Goal: Information Seeking & Learning: Check status

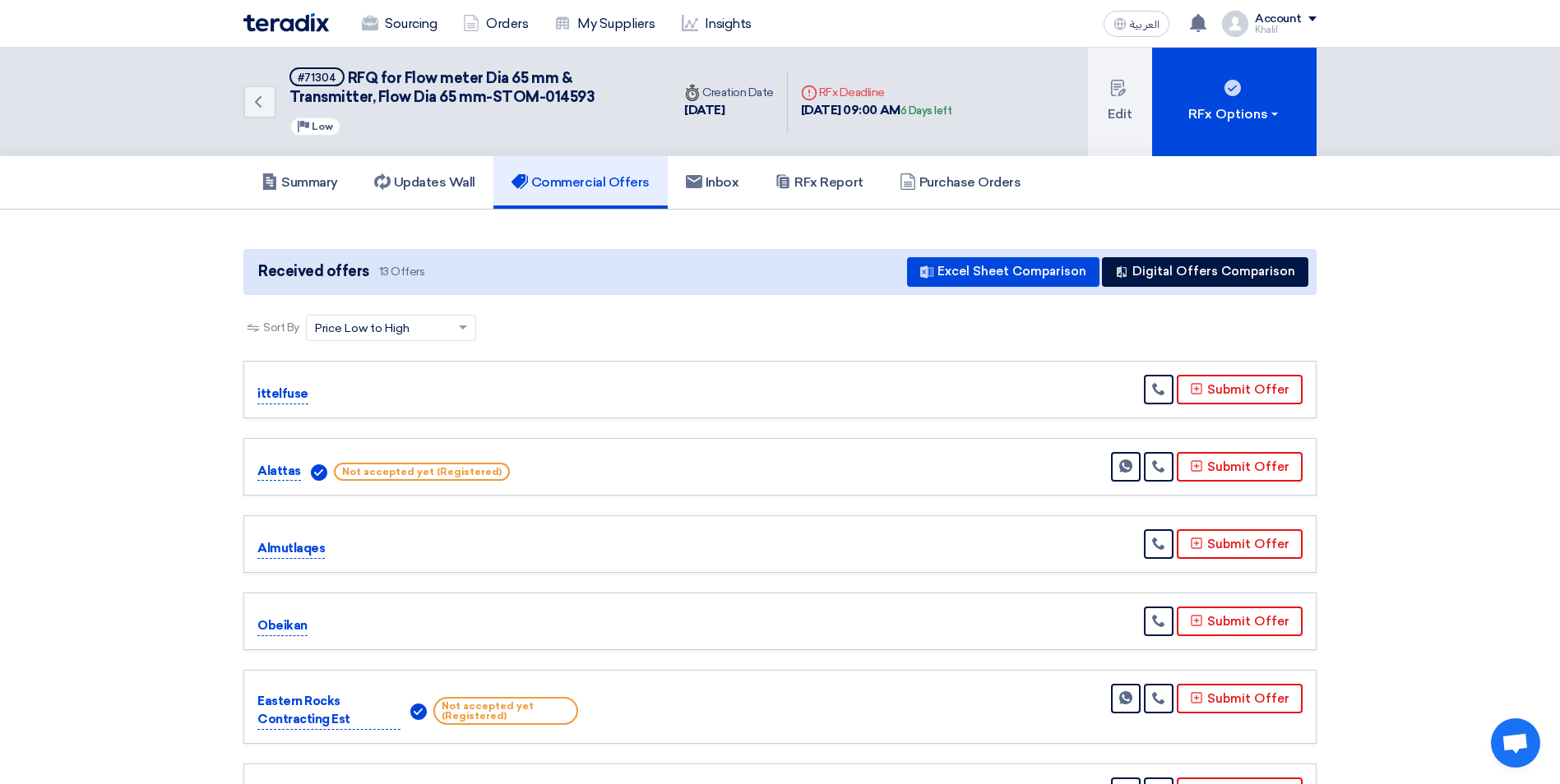
drag, startPoint x: 0, startPoint y: 0, endPoint x: 565, endPoint y: 181, distance: 593.3
click at [565, 181] on h5 "Commercial Offers" at bounding box center [580, 182] width 138 height 16
click at [452, 190] on h5 "Updates Wall" at bounding box center [424, 182] width 101 height 16
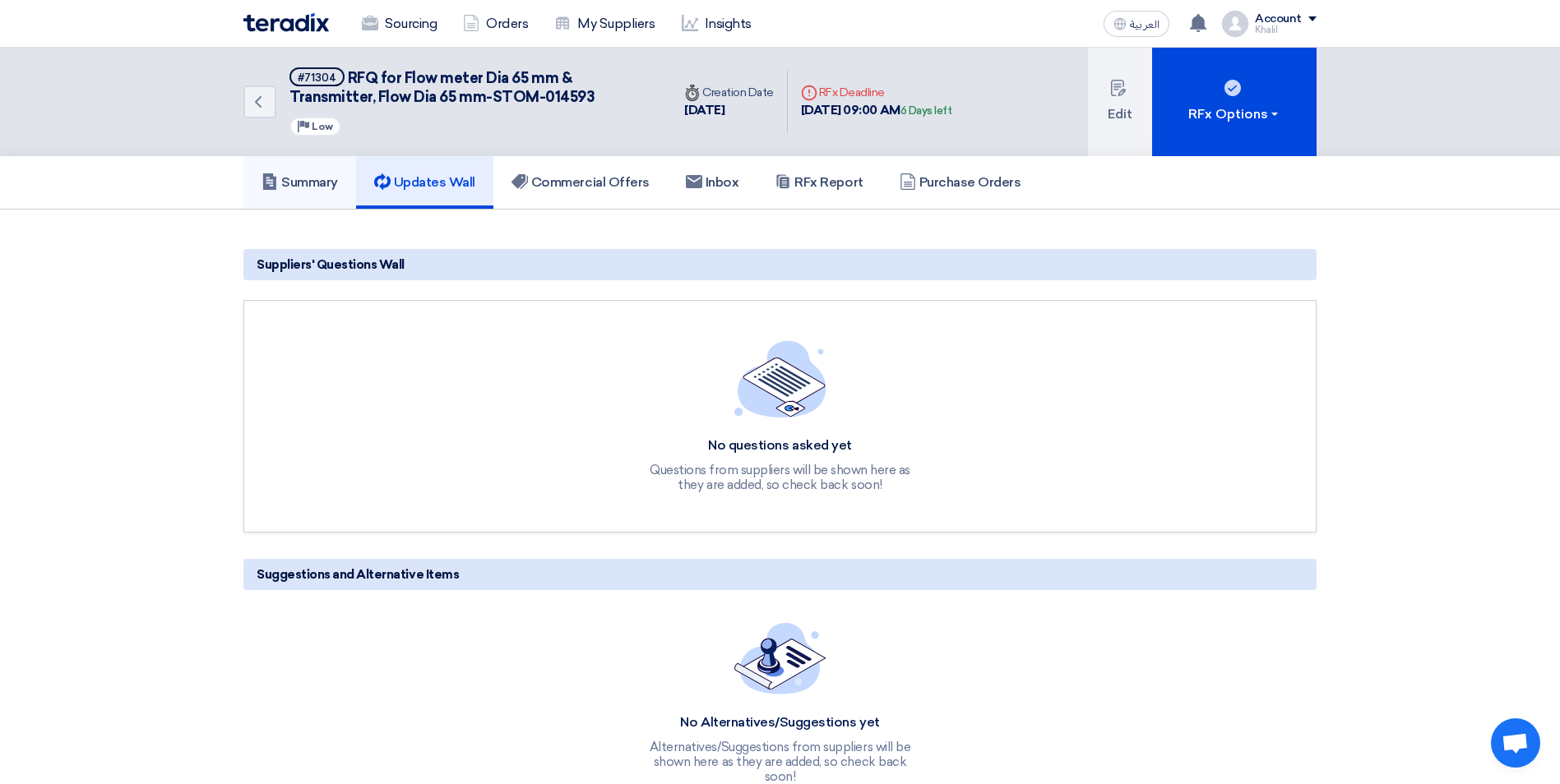
click at [310, 179] on h5 "Summary" at bounding box center [299, 182] width 77 height 16
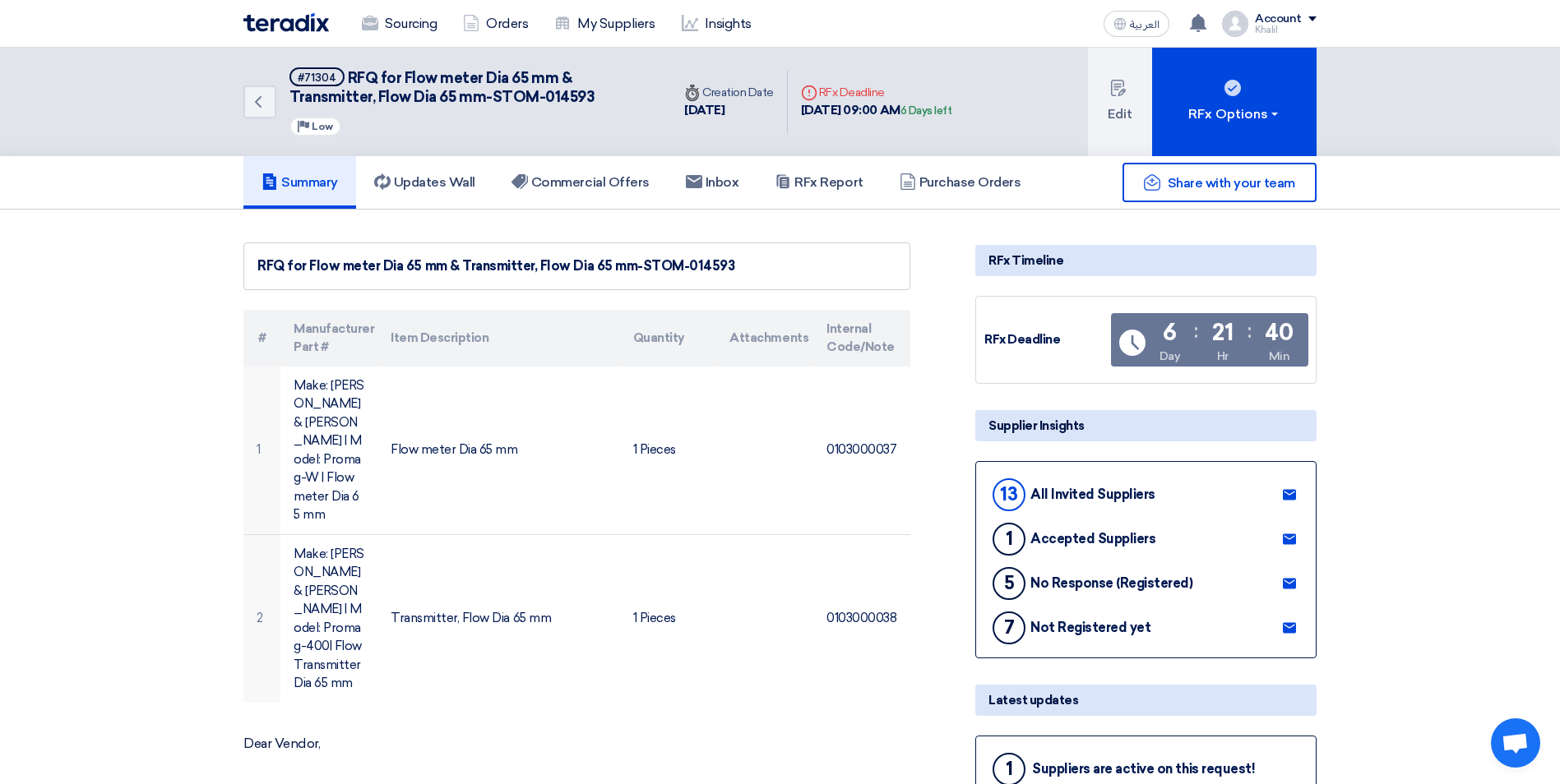
click at [310, 182] on h5 "Summary" at bounding box center [299, 182] width 77 height 16
click at [408, 20] on link "Sourcing" at bounding box center [399, 24] width 101 height 37
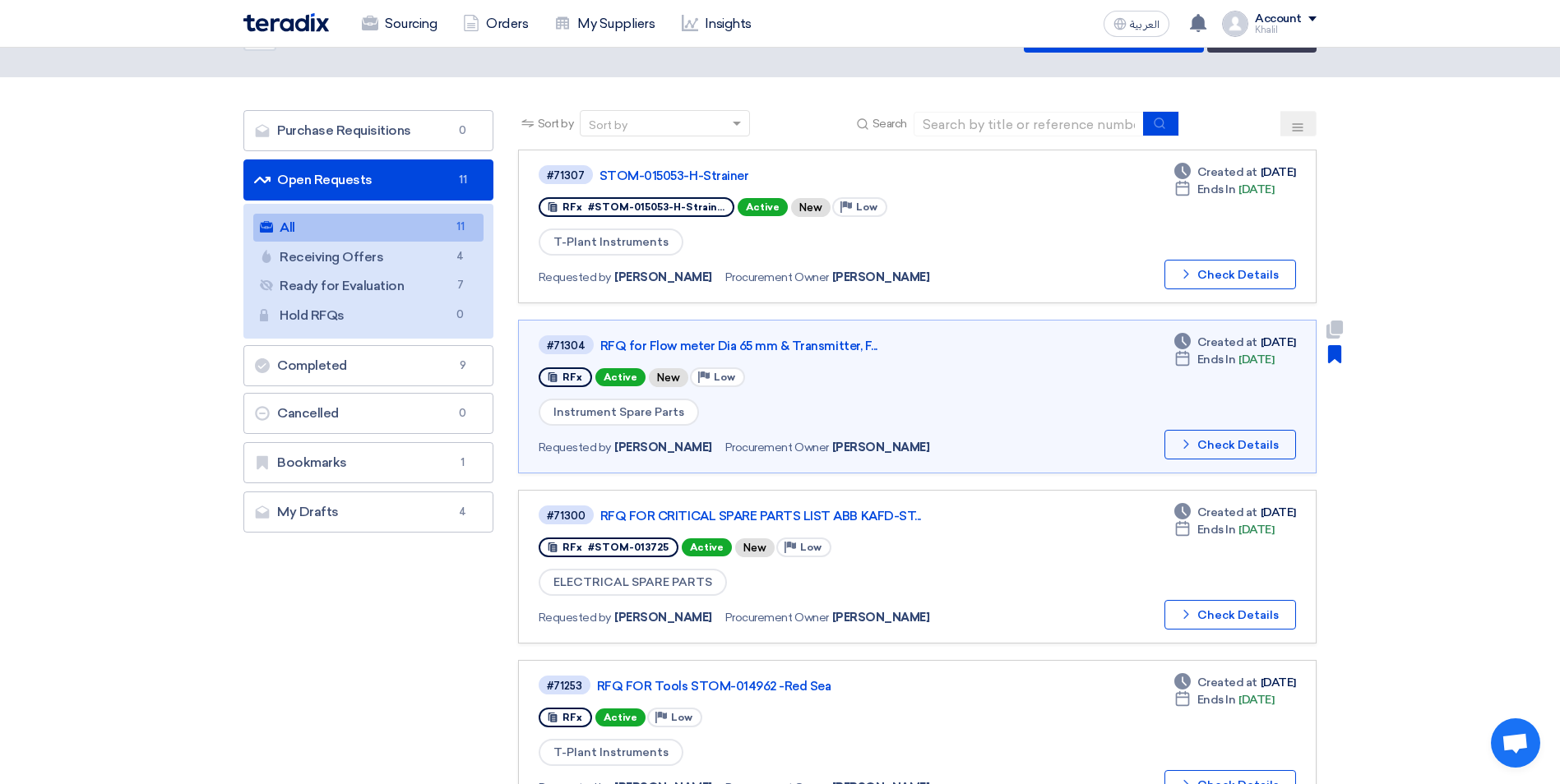
scroll to position [82, 0]
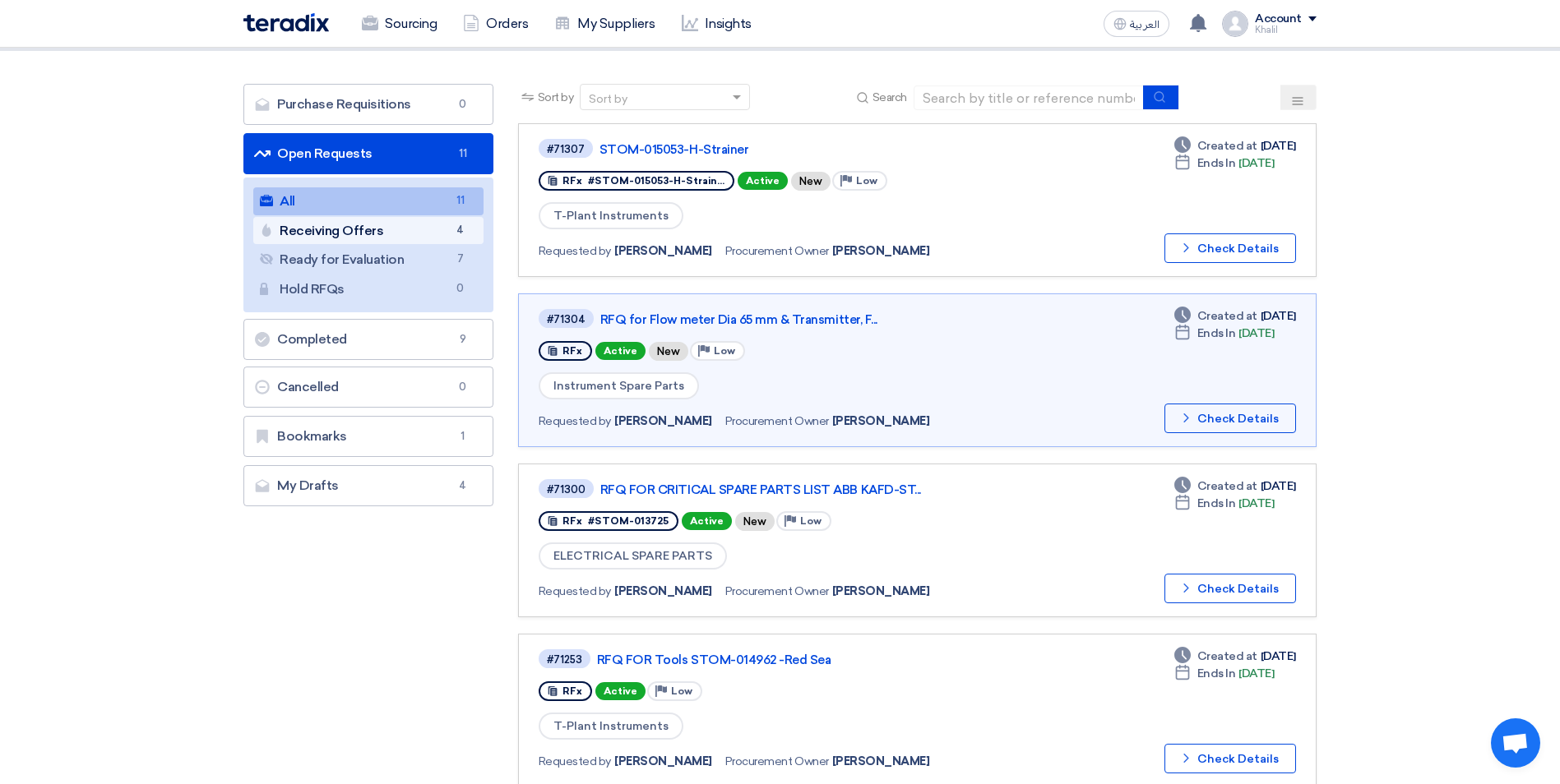
click at [434, 230] on link "Receiving Offers Receiving Offers 4" at bounding box center [368, 230] width 231 height 28
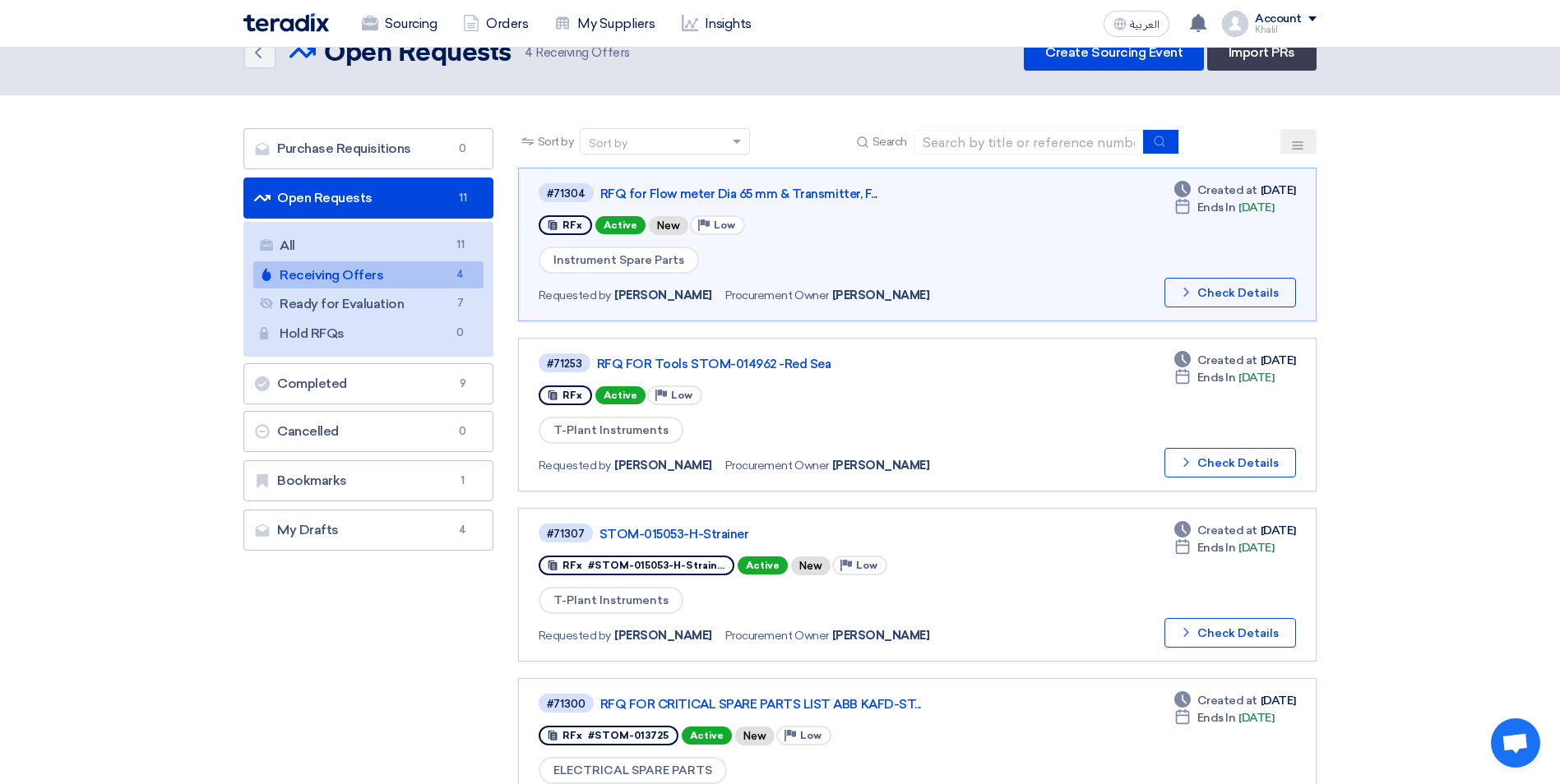
scroll to position [0, 0]
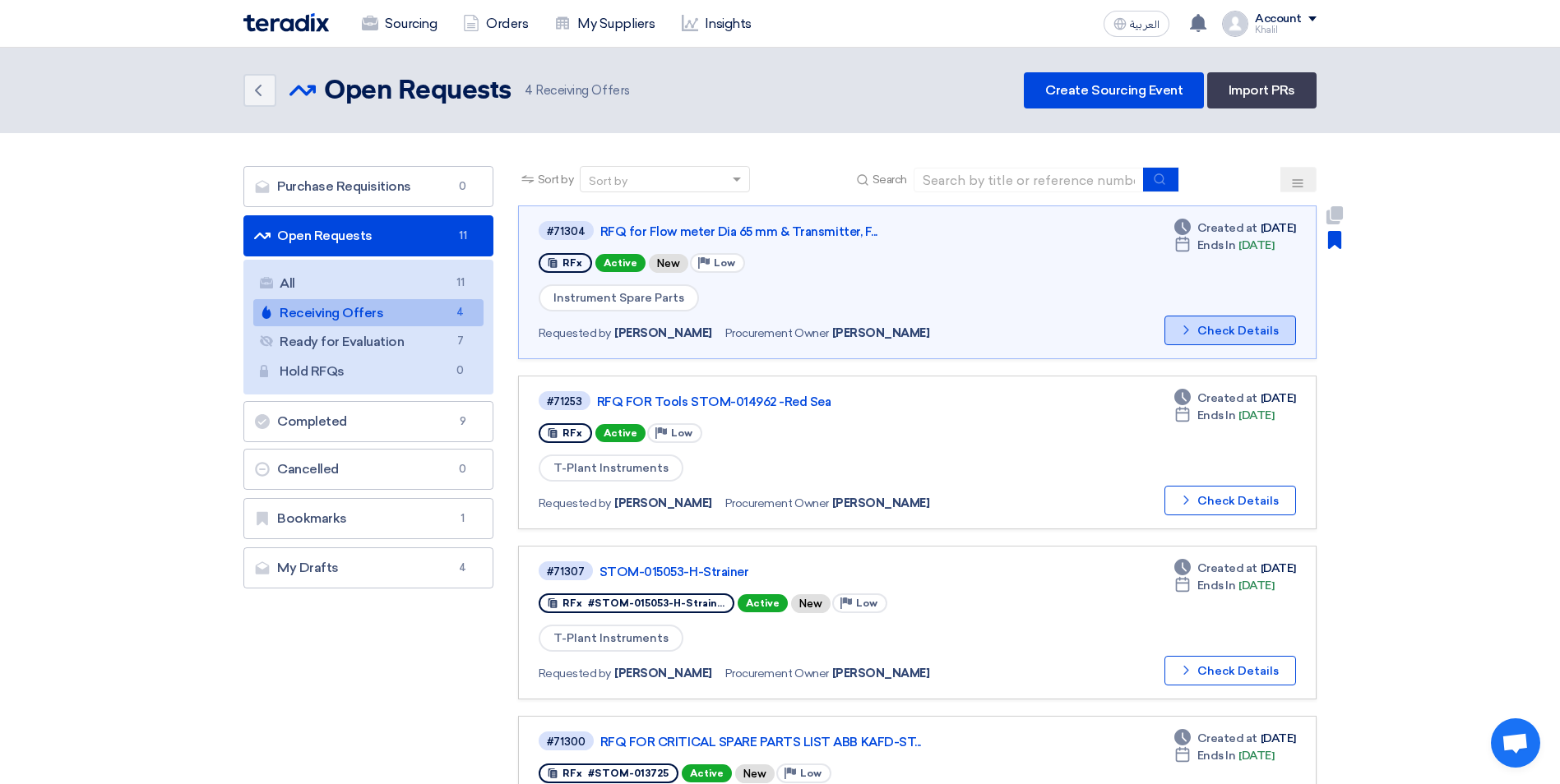
click at [1193, 330] on icon "Check details" at bounding box center [1186, 330] width 15 height 15
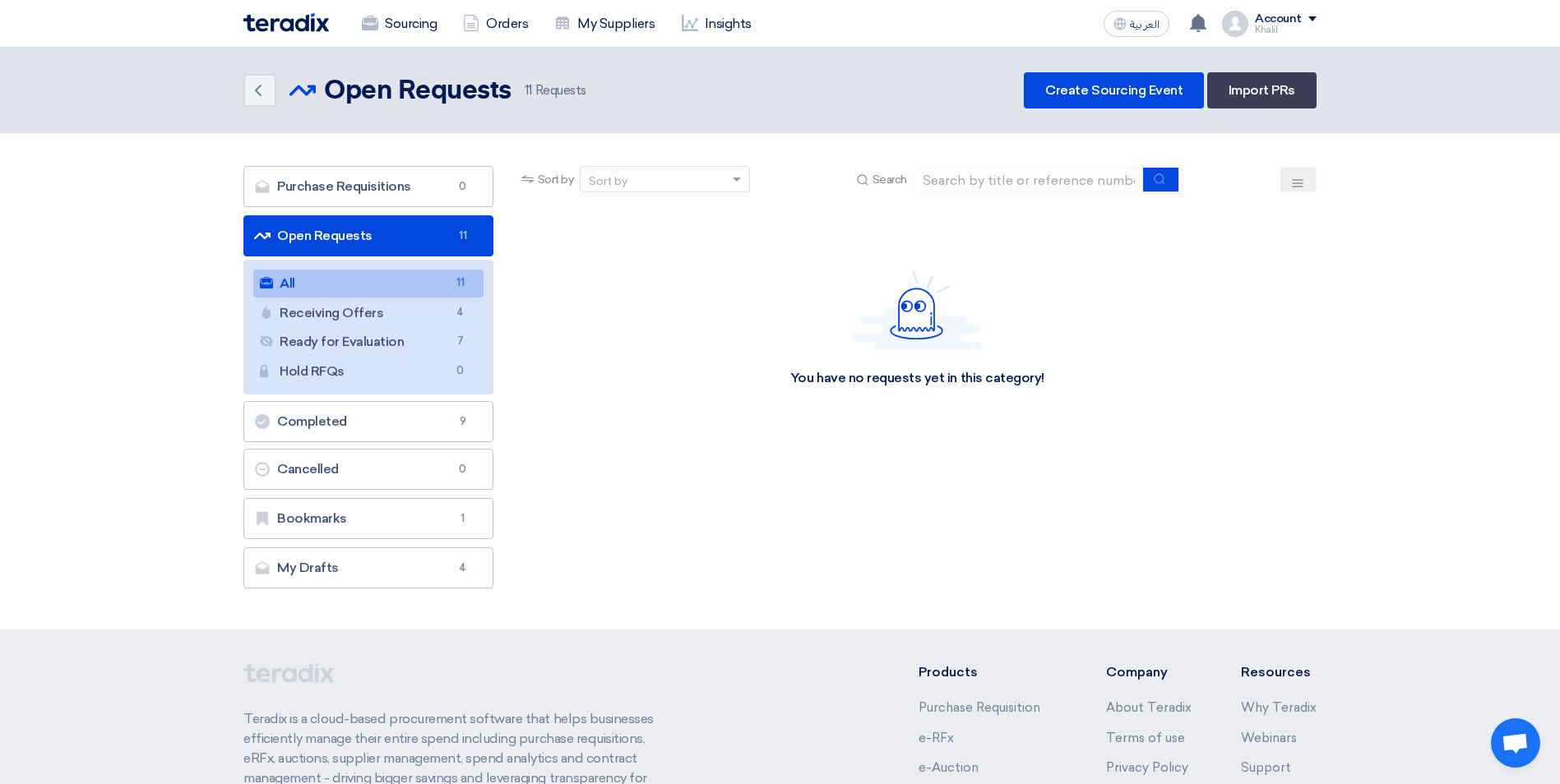
click at [390, 287] on link "All All 11" at bounding box center [368, 283] width 231 height 28
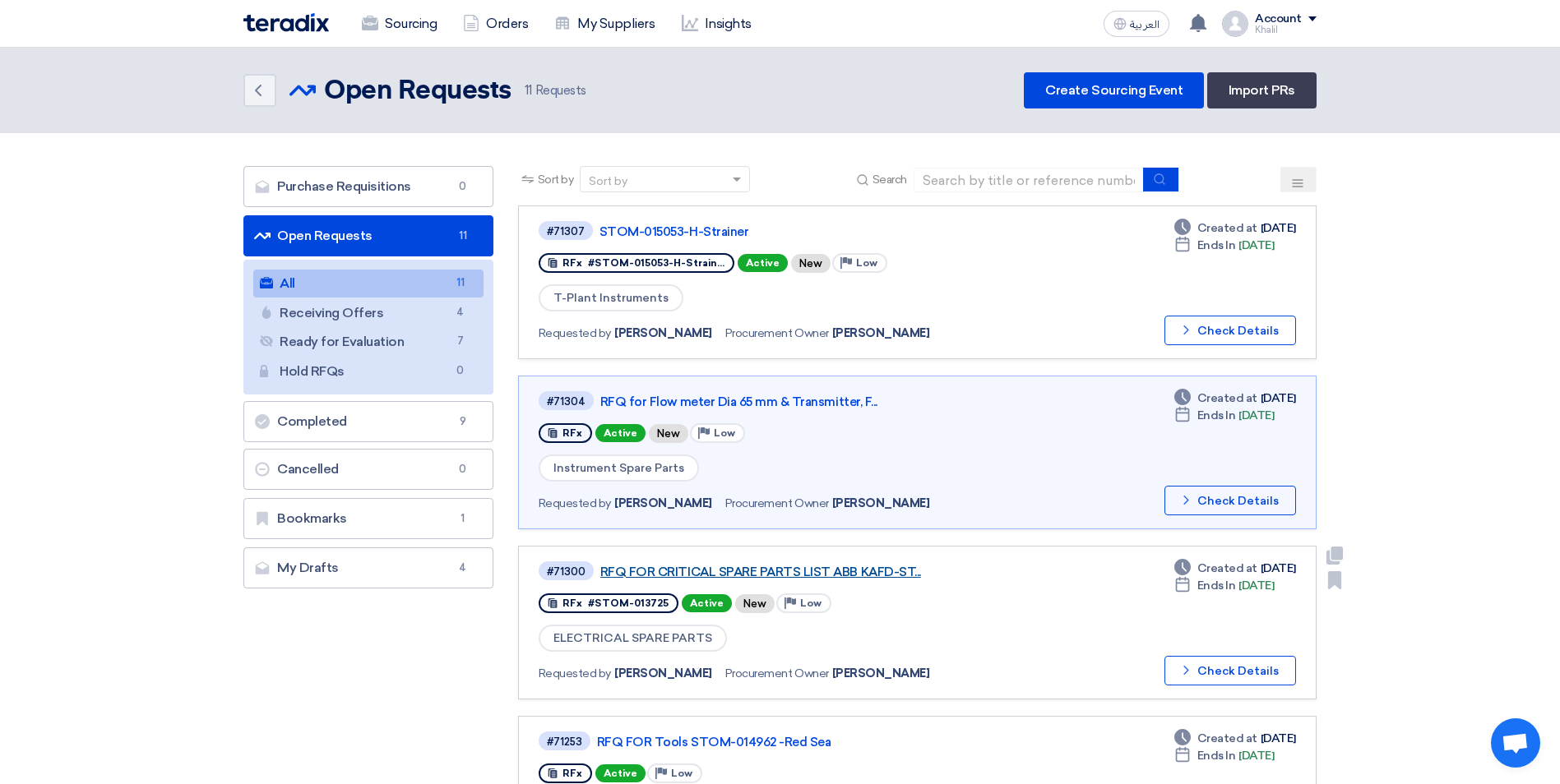
click at [792, 574] on link "RFQ FOR CRITICAL SPARE PARTS LIST ABB KAFD-ST..." at bounding box center [806, 571] width 411 height 14
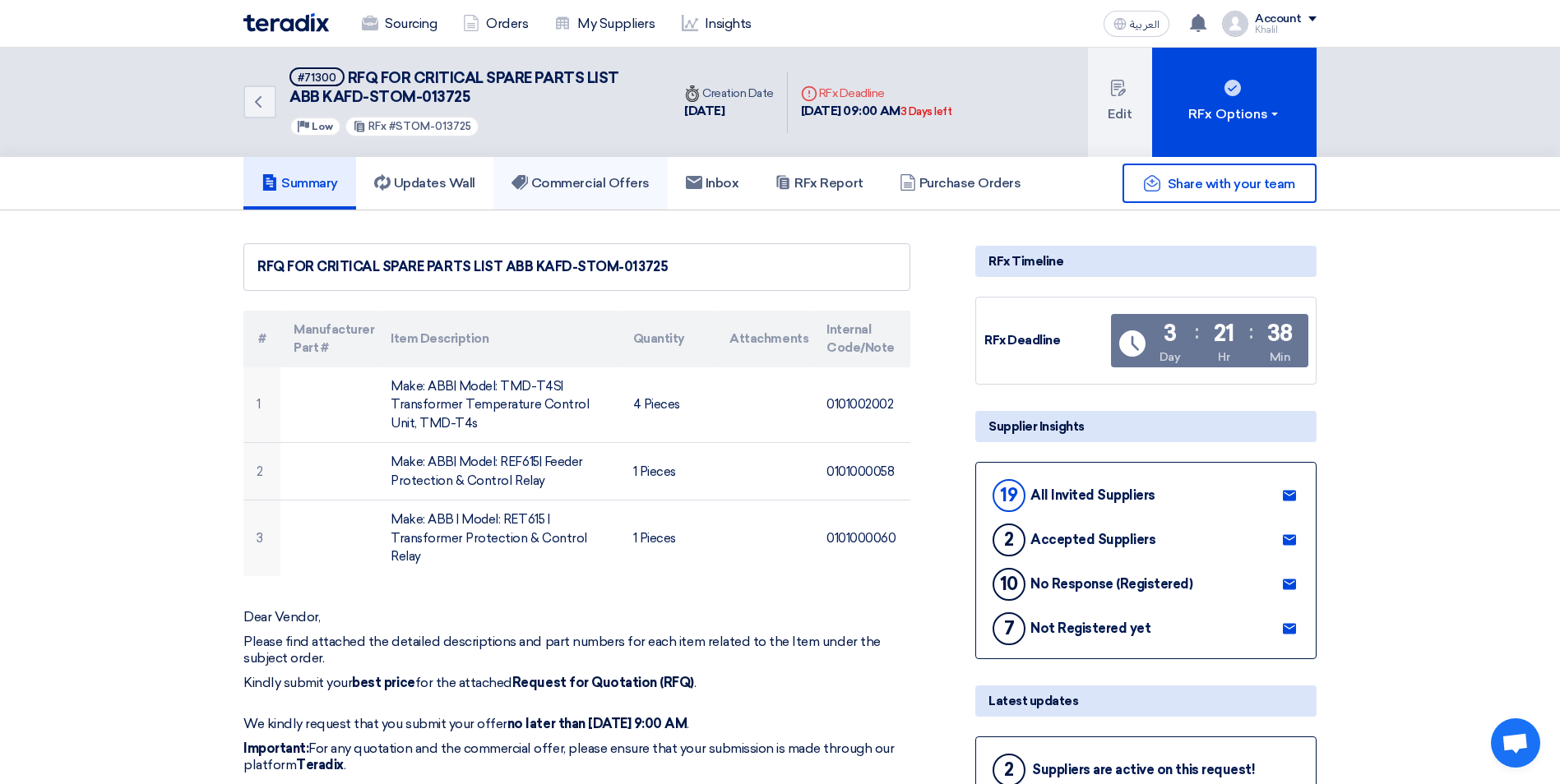
click at [579, 184] on h5 "Commercial Offers" at bounding box center [580, 183] width 138 height 16
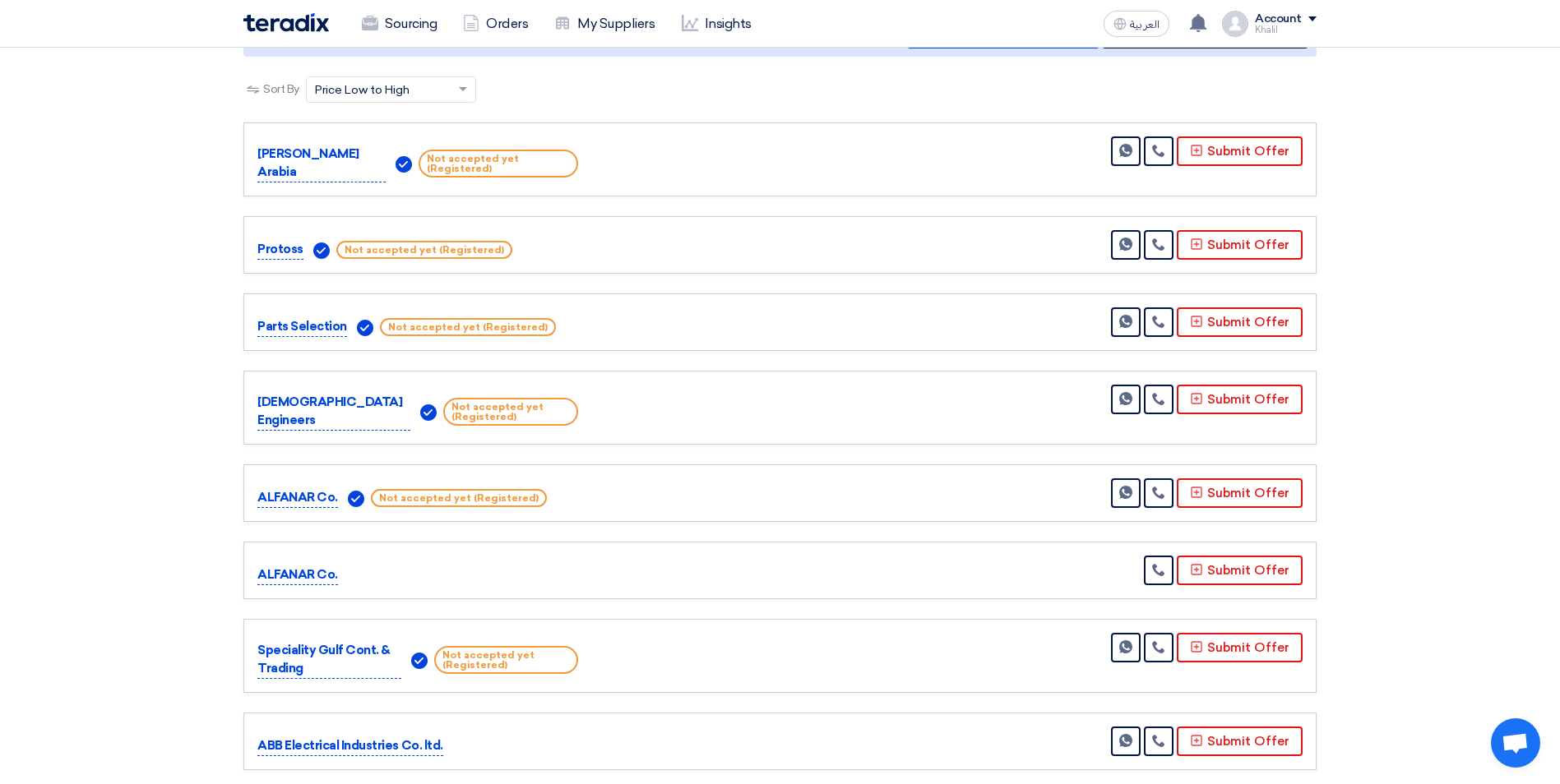
scroll to position [329, 0]
